Goal: Use online tool/utility: Utilize a website feature to perform a specific function

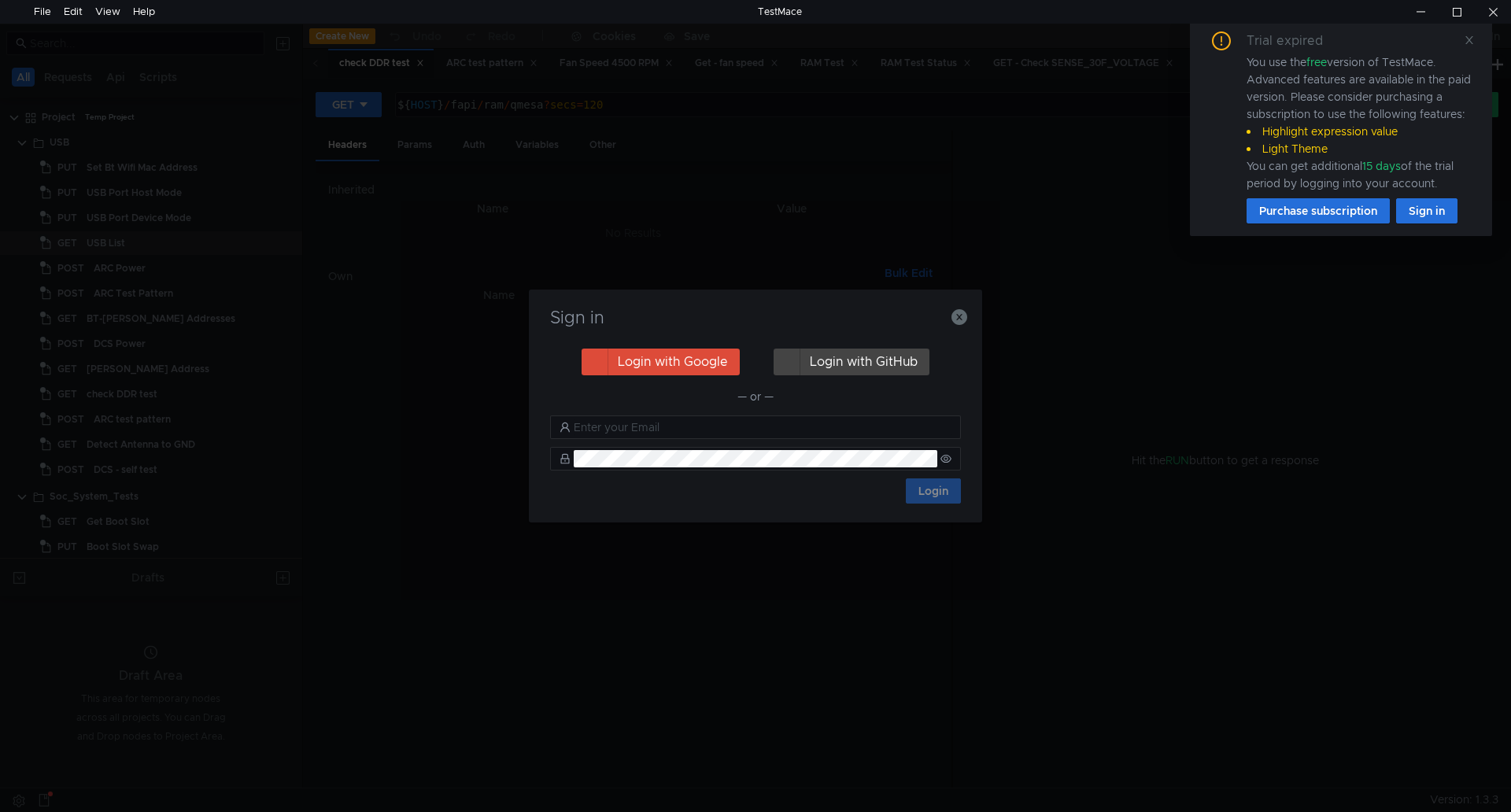
click at [967, 316] on div "Sign in Login with Google Login with GitHub — or — Login" at bounding box center [755, 406] width 453 height 233
click at [953, 317] on icon "button" at bounding box center [960, 317] width 16 height 16
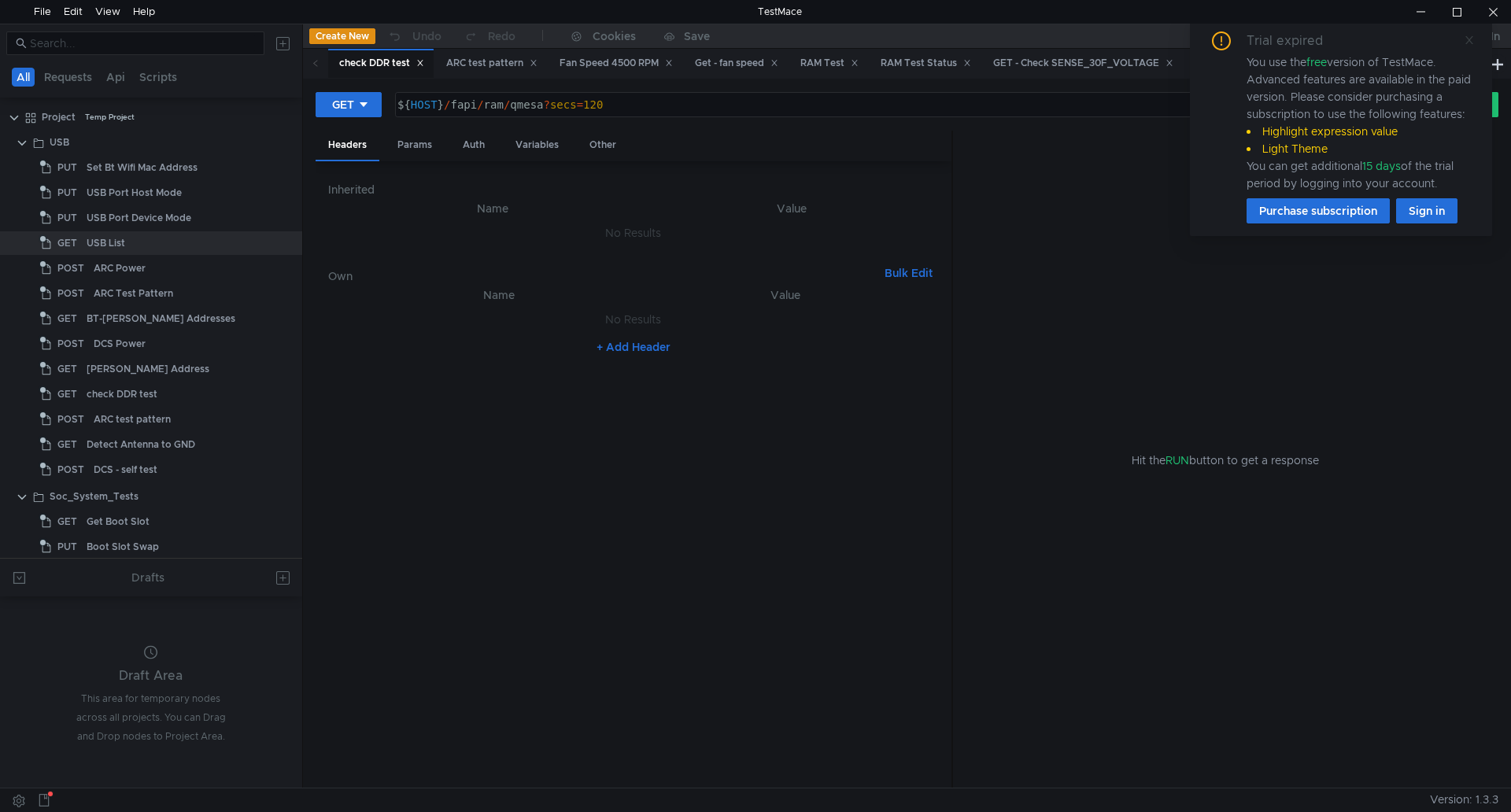
click at [1473, 43] on icon at bounding box center [1469, 40] width 11 height 11
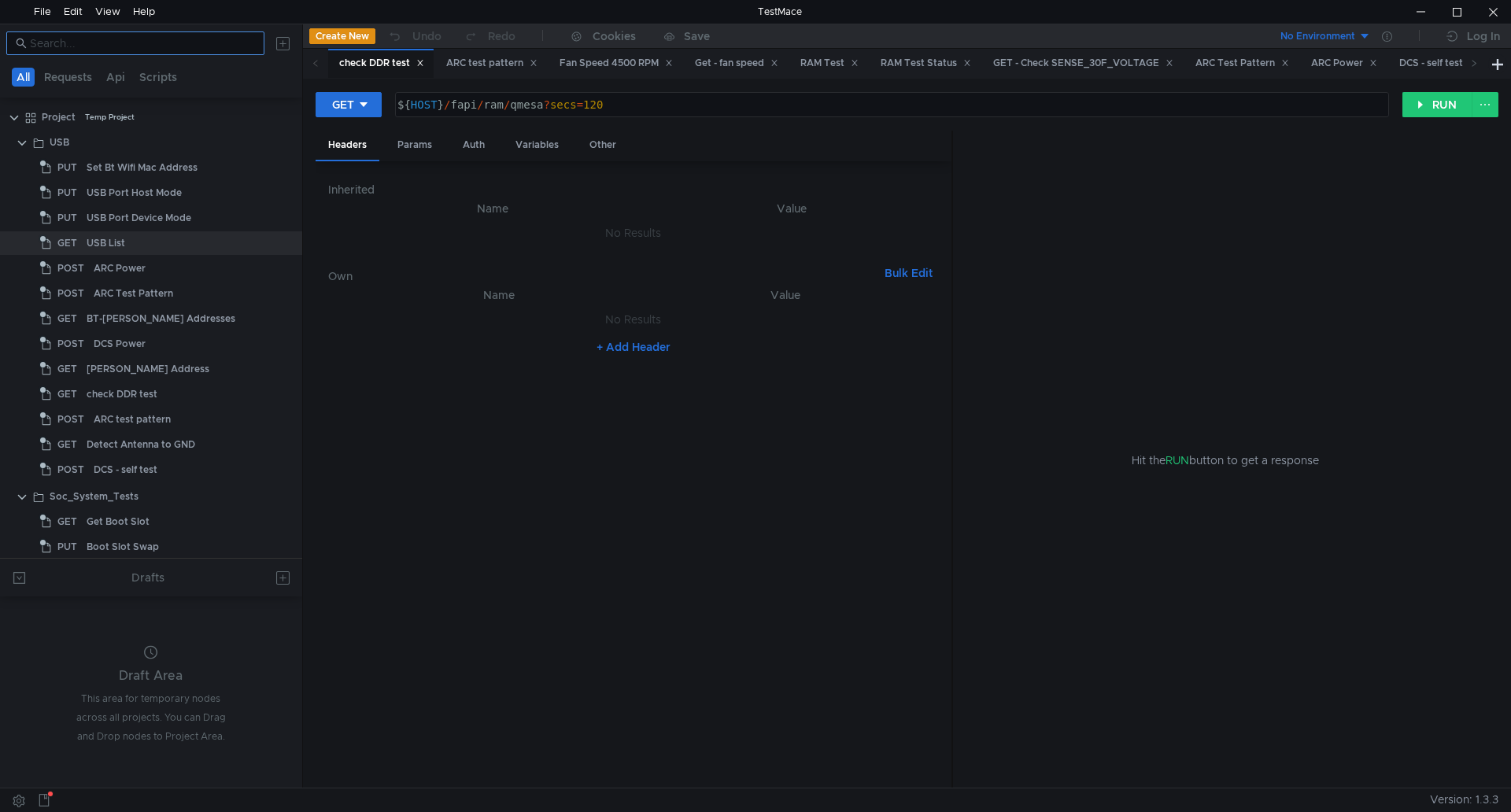
click at [122, 42] on input at bounding box center [142, 43] width 225 height 18
click at [181, 49] on input at bounding box center [142, 43] width 225 height 18
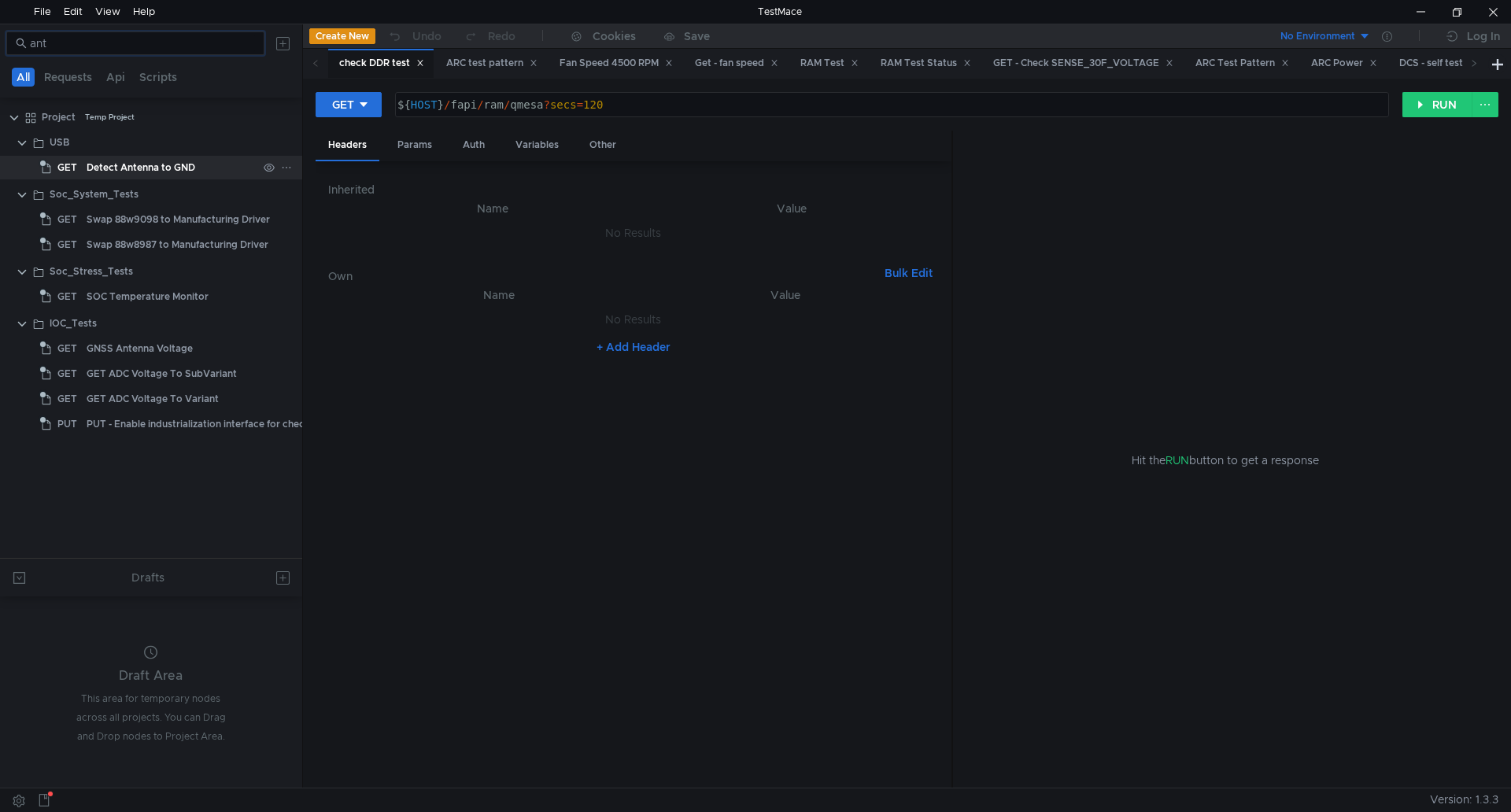
type input "ant"
click at [176, 176] on div "Detect Antenna to GND" at bounding box center [140, 167] width 109 height 24
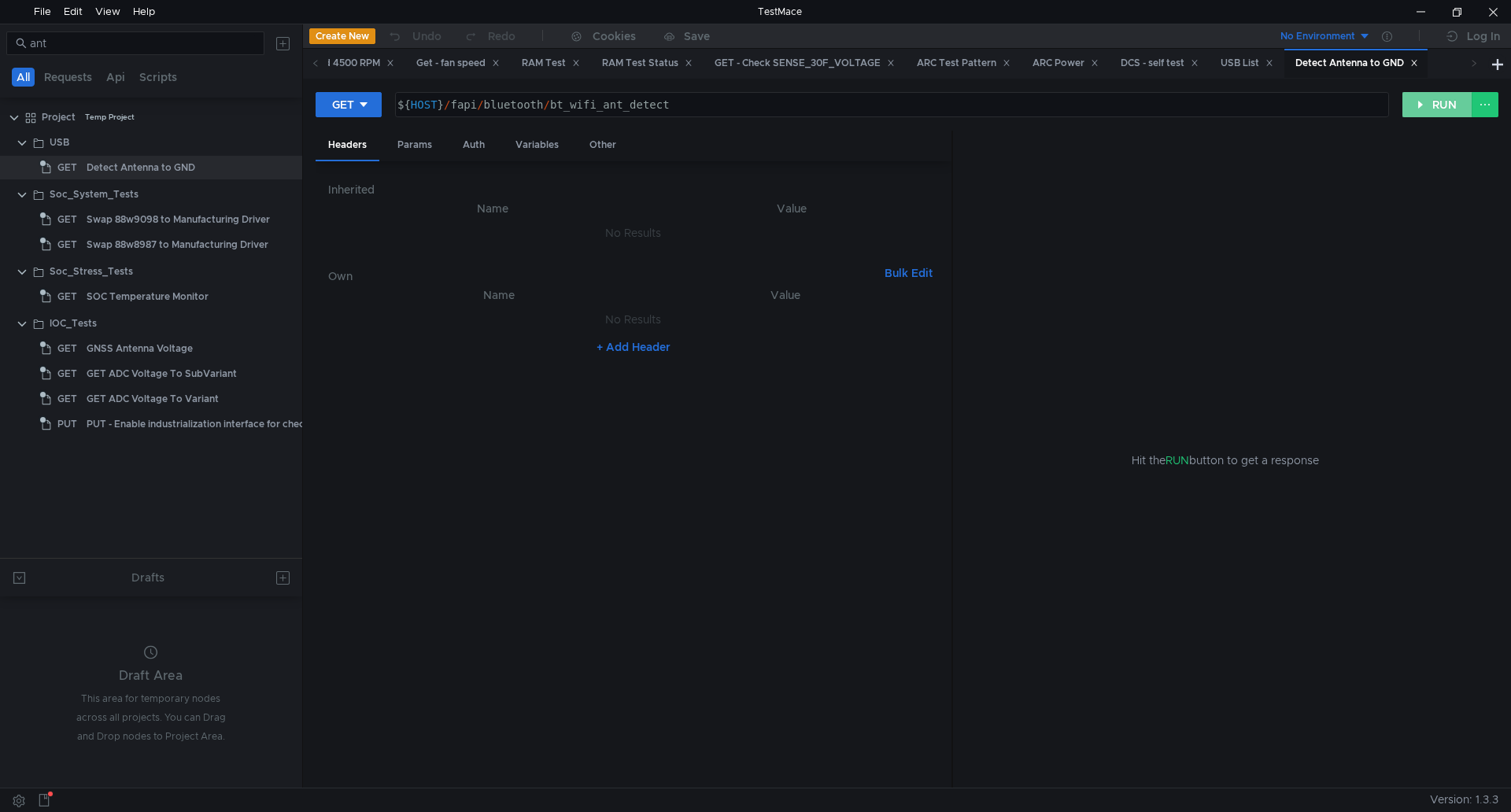
click at [1447, 104] on button "RUN" at bounding box center [1437, 104] width 70 height 26
click at [1418, 115] on button "RUN" at bounding box center [1437, 104] width 70 height 26
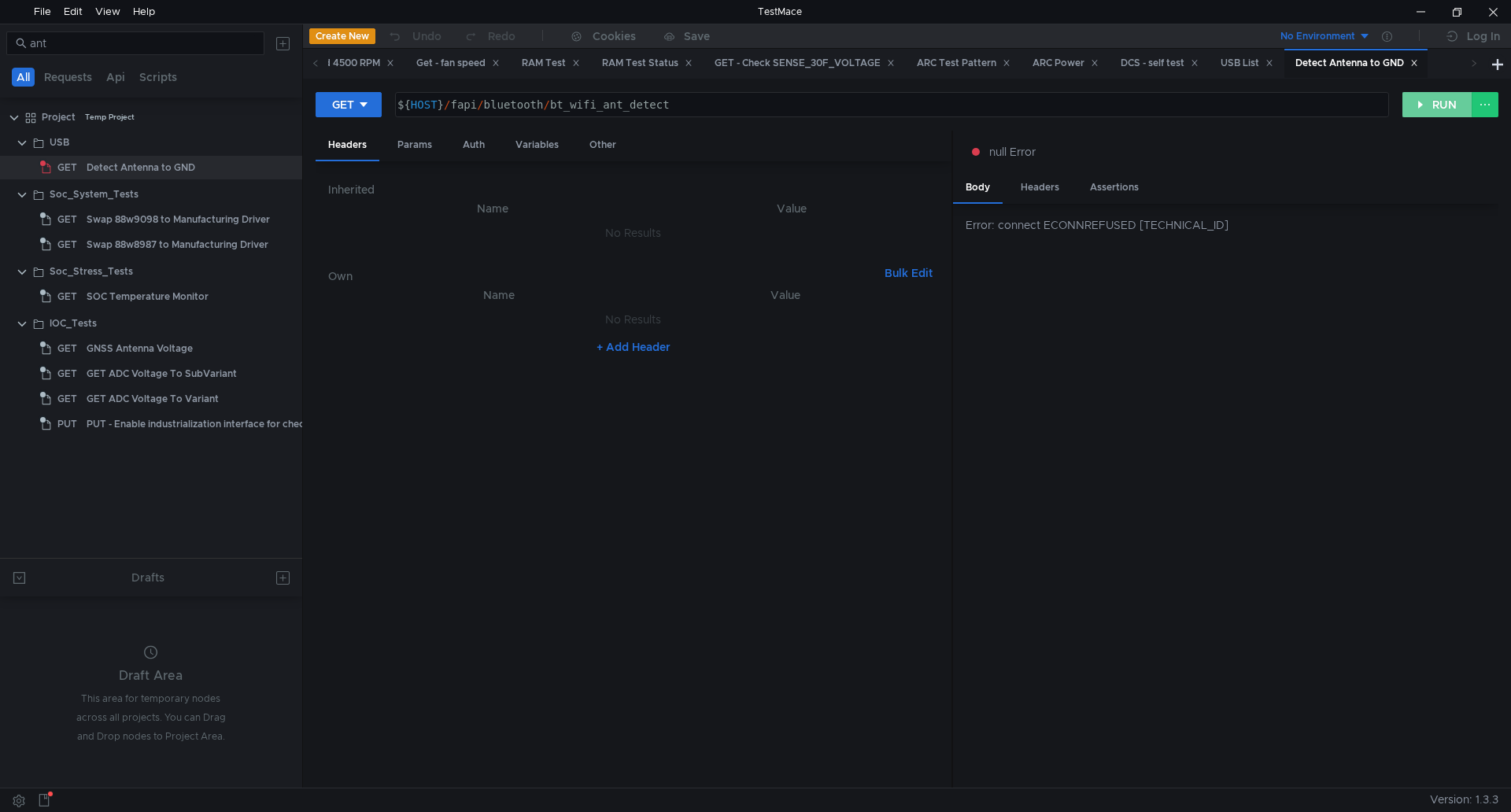
click at [1418, 115] on button "RUN" at bounding box center [1437, 104] width 70 height 26
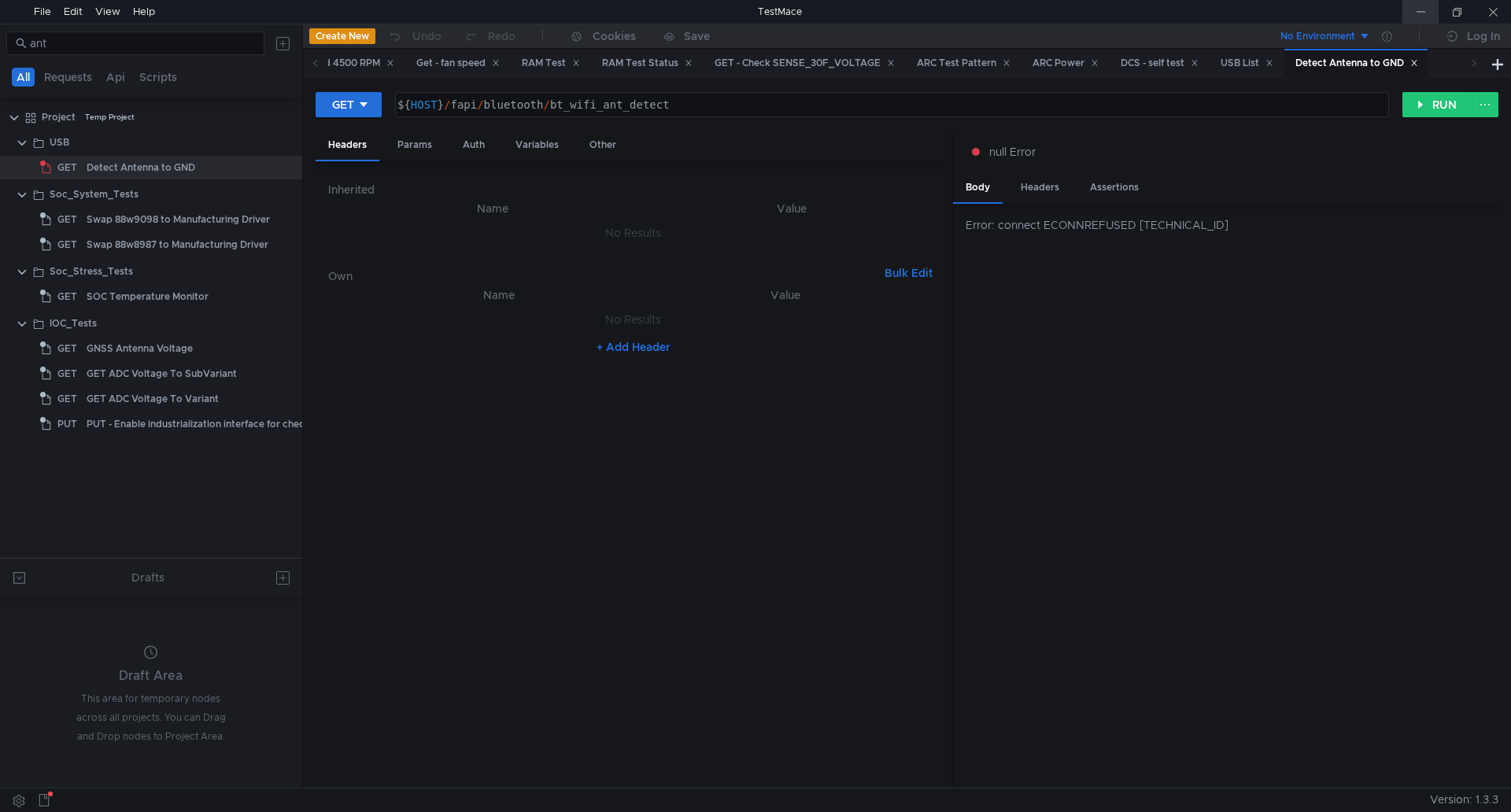
click at [1414, 22] on div at bounding box center [1420, 11] width 36 height 24
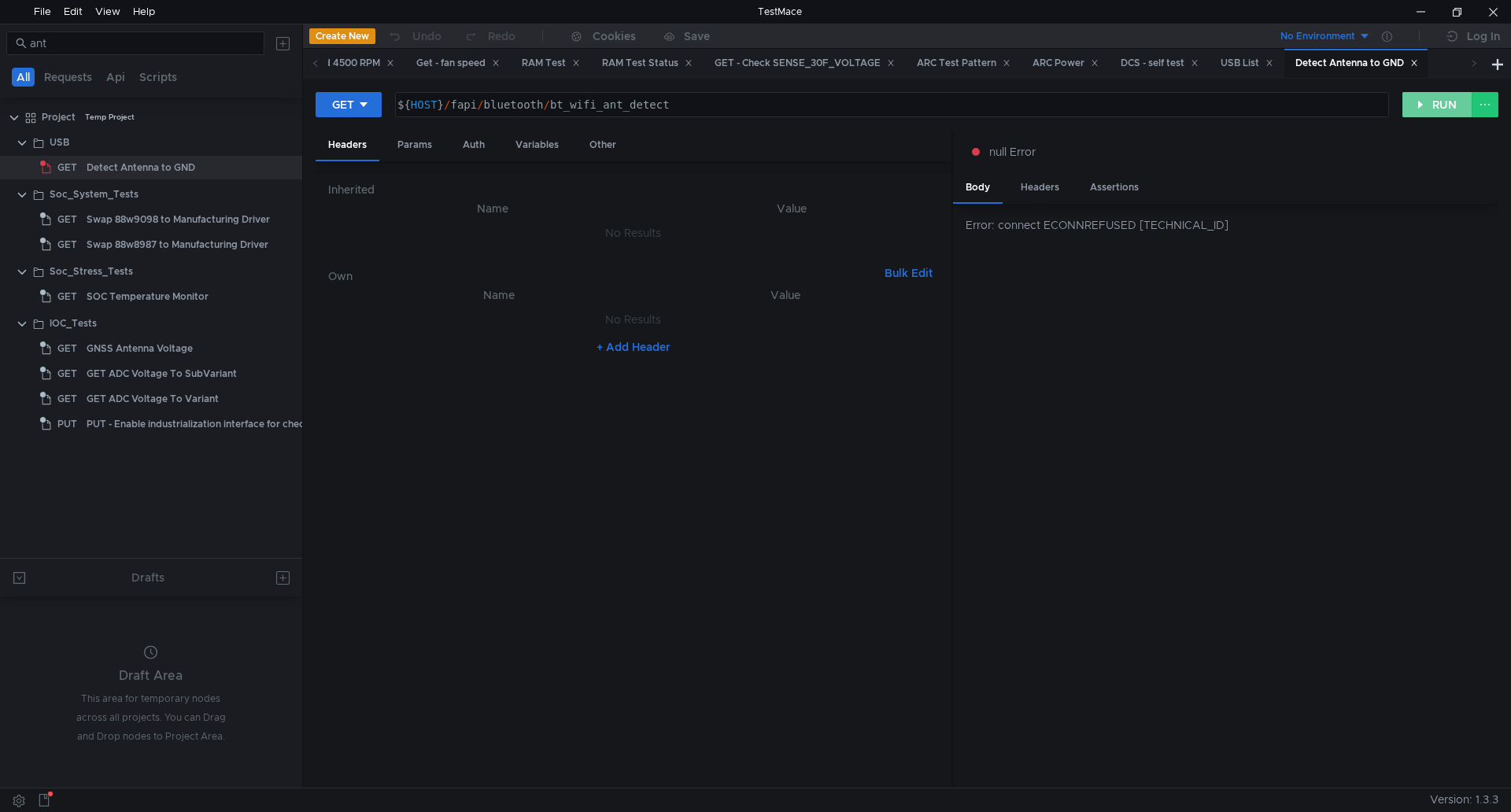
click at [1453, 102] on button "RUN" at bounding box center [1437, 104] width 70 height 26
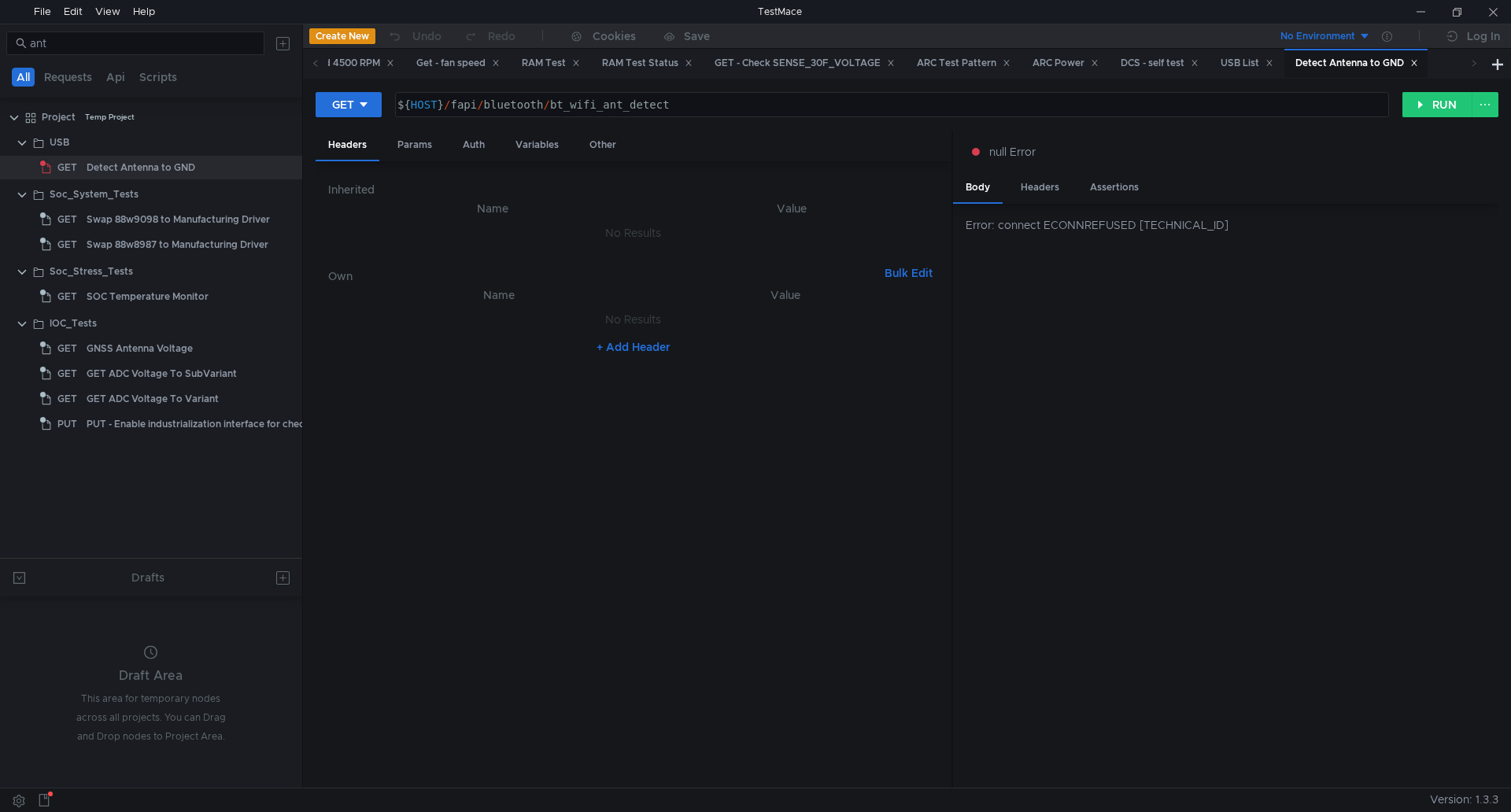
type textarea "${HOST}/fapi/bluetooth/bt_wifi_ant_detect"
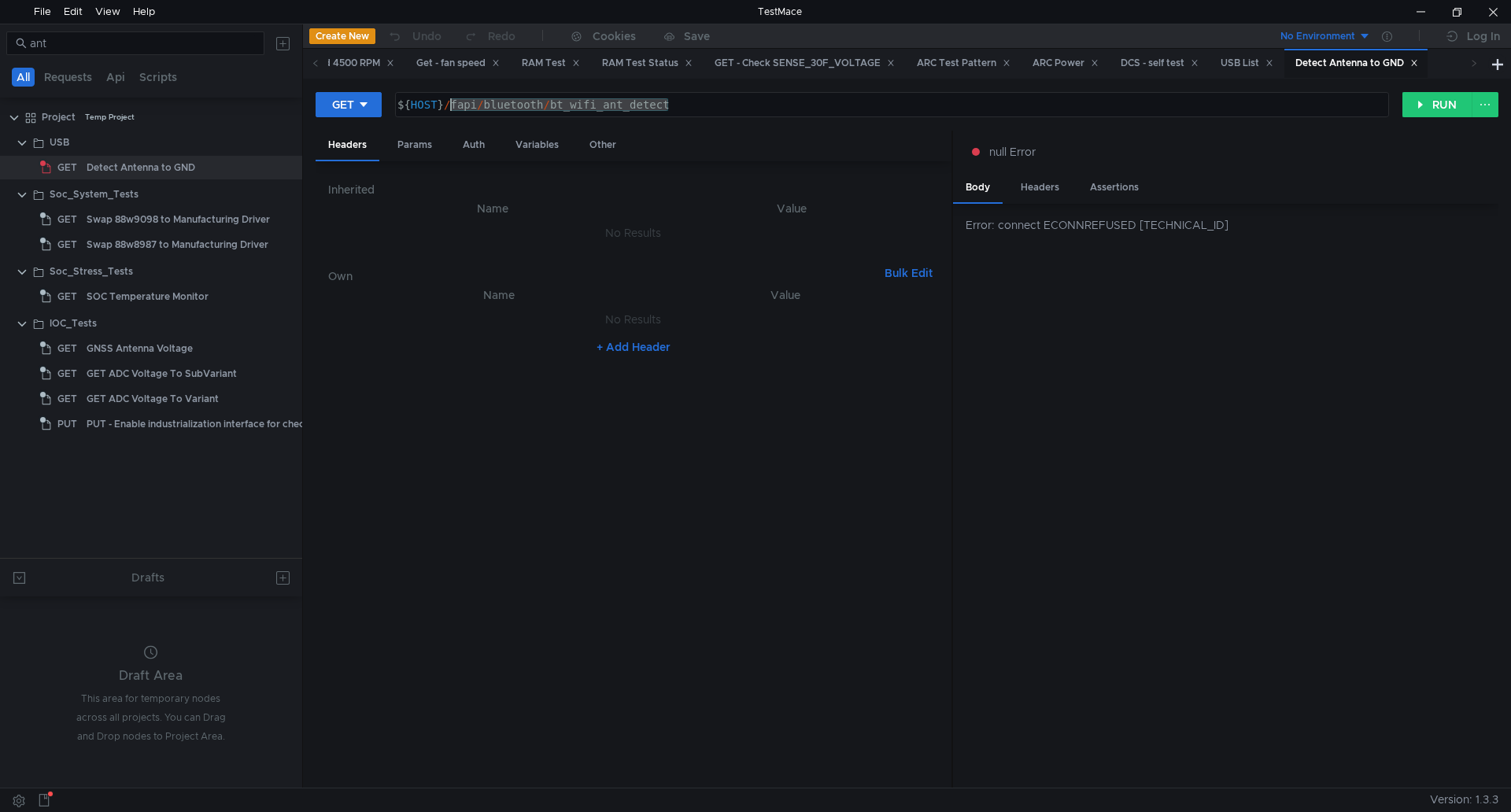
drag, startPoint x: 674, startPoint y: 108, endPoint x: 450, endPoint y: 94, distance: 224.4
click at [450, 94] on div "${ HOST } / fapi / bluetooth / bt_wifi_ant_detect" at bounding box center [892, 104] width 993 height 24
click at [1417, 108] on button "RUN" at bounding box center [1437, 104] width 70 height 26
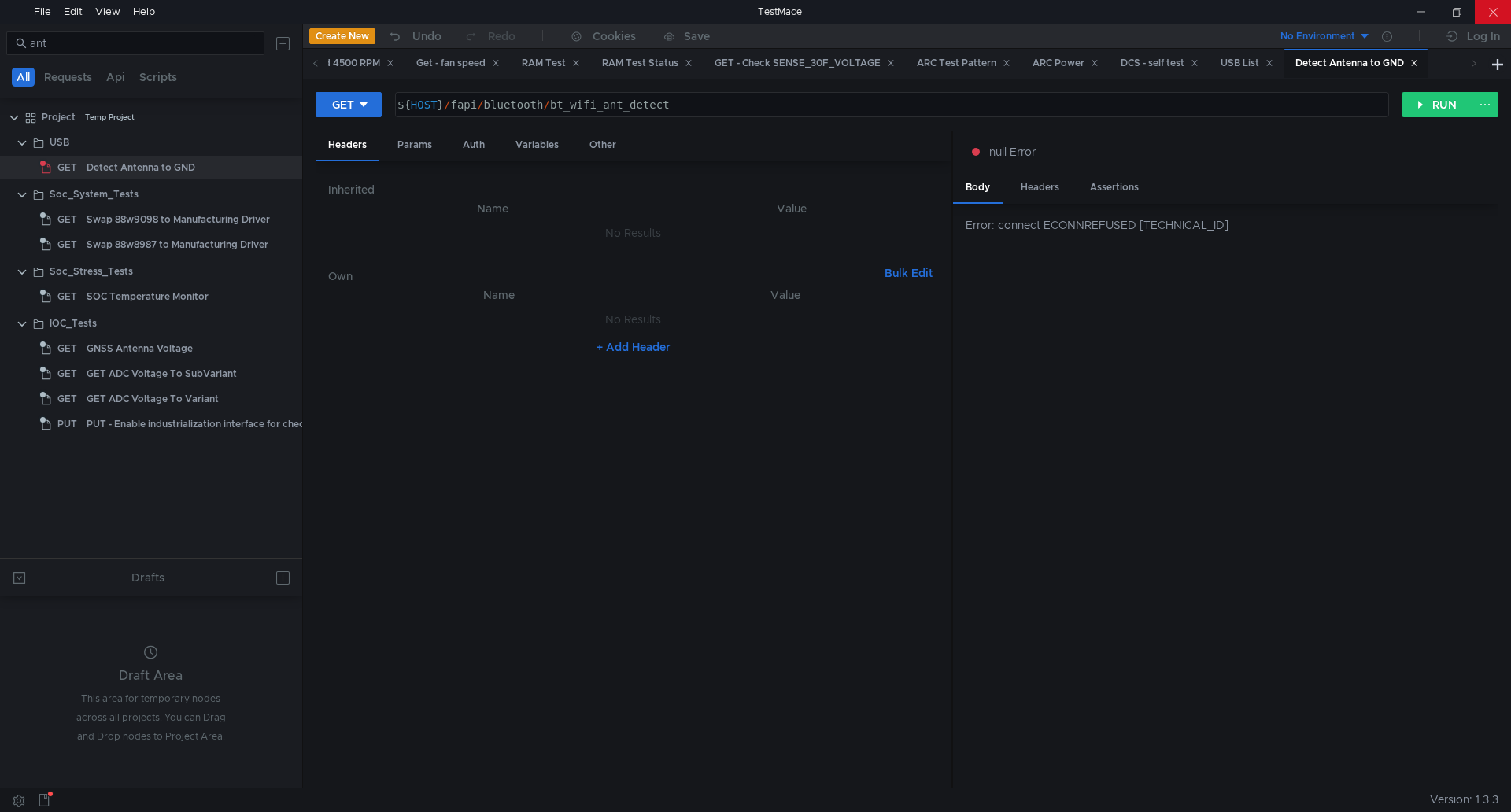
click at [1484, 9] on div at bounding box center [1492, 11] width 36 height 24
